Goal: Task Accomplishment & Management: Complete application form

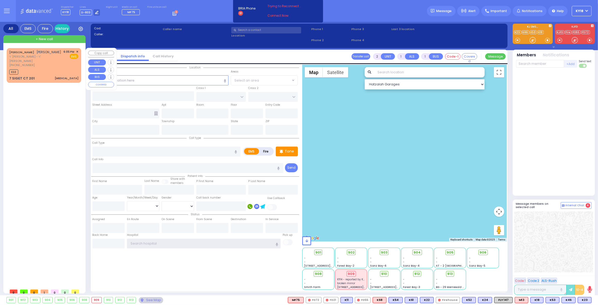
type input "ky18"
click at [37, 68] on div "K68" at bounding box center [43, 71] width 69 height 6
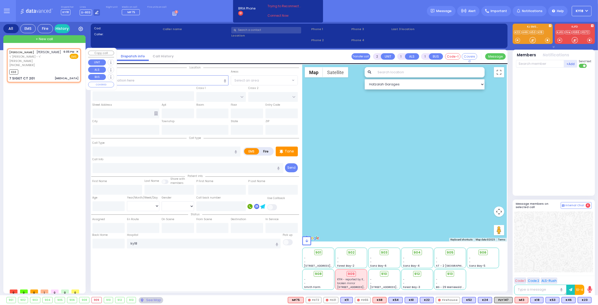
type input "0"
select select
type input "[MEDICAL_DATA]"
radio input "true"
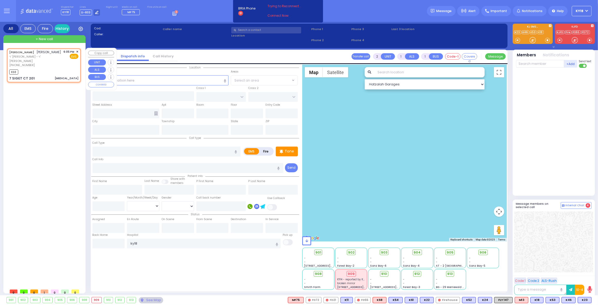
type input "[PERSON_NAME]"
select select
type input "18:05"
type input "18:12"
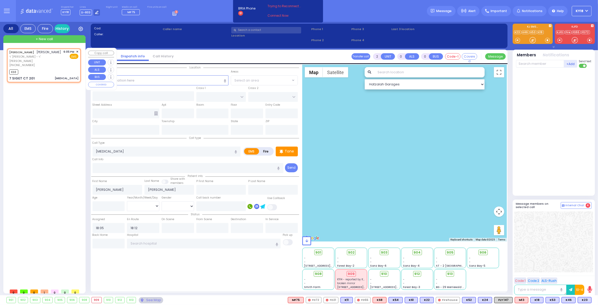
type input "SATMAR DR"
type input "7 SIGET CT"
type input "201"
type input "Monroe"
type input "[US_STATE]"
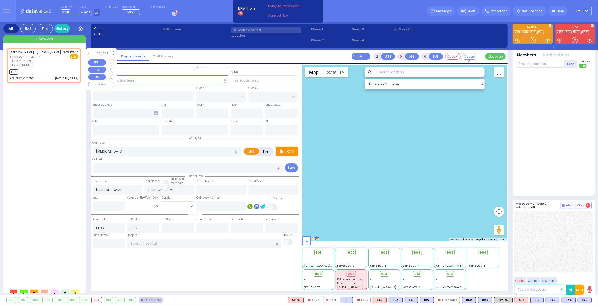
type input "10950"
select select "Hatzalah Garages"
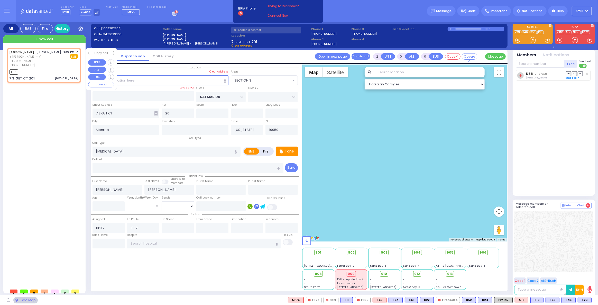
select select "SECTION 3"
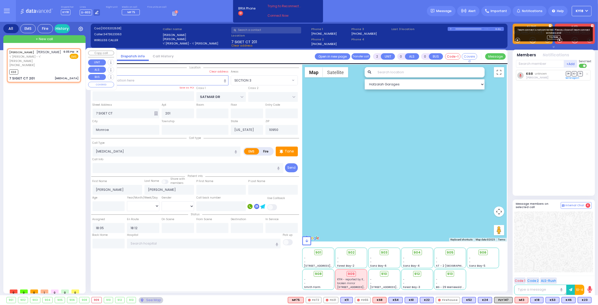
click at [78, 50] on span "✕" at bounding box center [77, 52] width 2 height 4
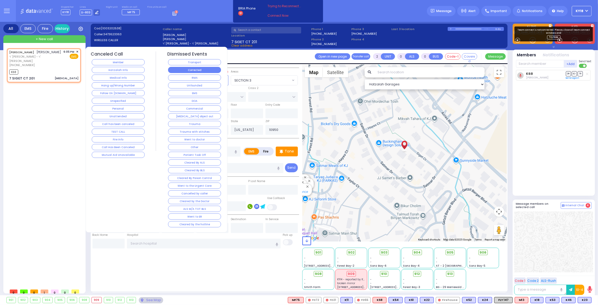
click at [202, 68] on button "Corrected" at bounding box center [194, 70] width 53 height 6
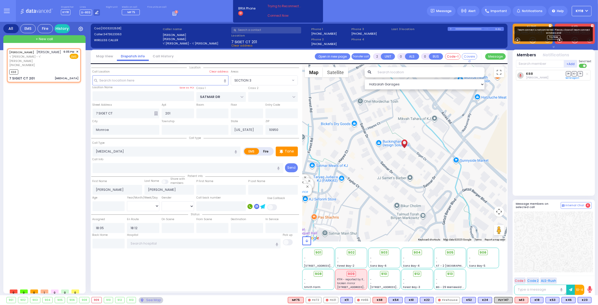
select select
radio input "true"
select select
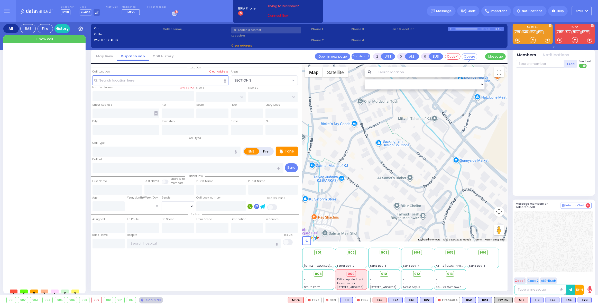
click at [277, 17] on link "Connect Now" at bounding box center [288, 15] width 41 height 5
click at [95, 12] on icon at bounding box center [96, 12] width 3 height 3
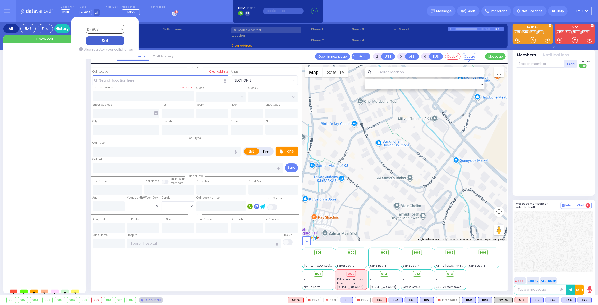
click at [94, 28] on select "Bay K-14 K-16 K-18 K-40 K-6 K-61 K-63 K-67 K-72 Medic 7 K-68 K-48 D-801 D-802 D…" at bounding box center [105, 29] width 39 height 9
select select "4"
click at [86, 25] on select "Bay K-14 K-16 K-18 K-40 K-6 K-61 K-63 K-67 K-72 Medic 7 K-68 K-48 D-801 D-802 D…" at bounding box center [105, 29] width 39 height 9
click at [108, 41] on div "Set" at bounding box center [105, 40] width 39 height 9
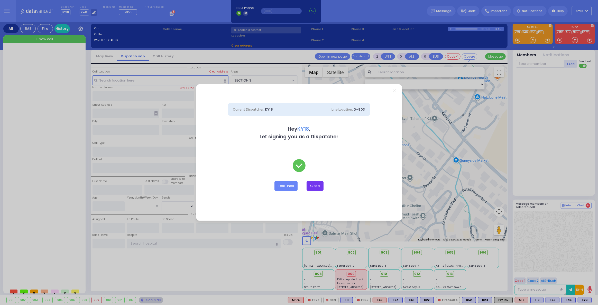
click at [314, 185] on button "Close" at bounding box center [315, 186] width 17 height 10
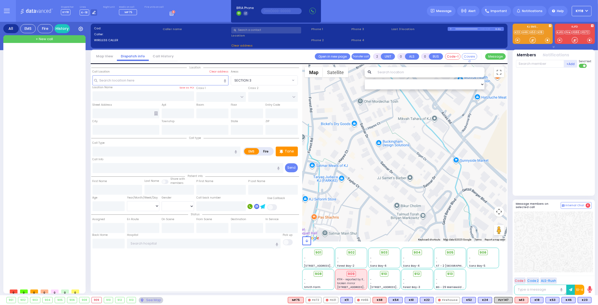
click at [587, 11] on button "KY18" at bounding box center [582, 11] width 20 height 10
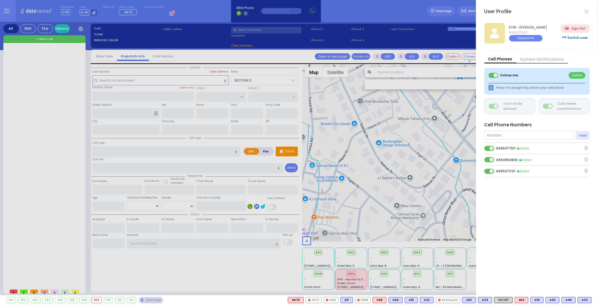
click at [383, 12] on div at bounding box center [299, 152] width 598 height 305
